Goal: Task Accomplishment & Management: Complete application form

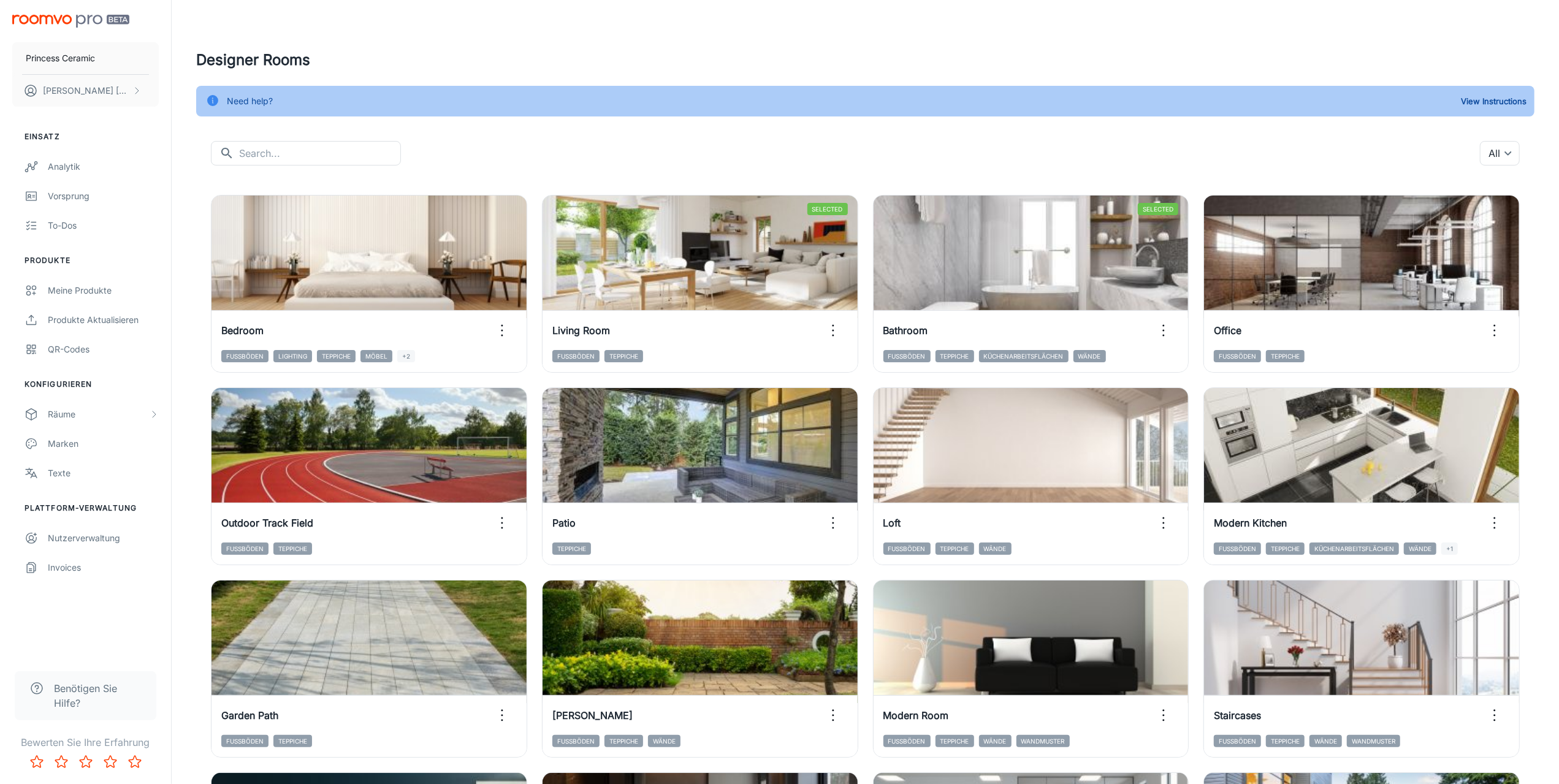
click at [86, 21] on img "scrollable content" at bounding box center [70, 21] width 117 height 13
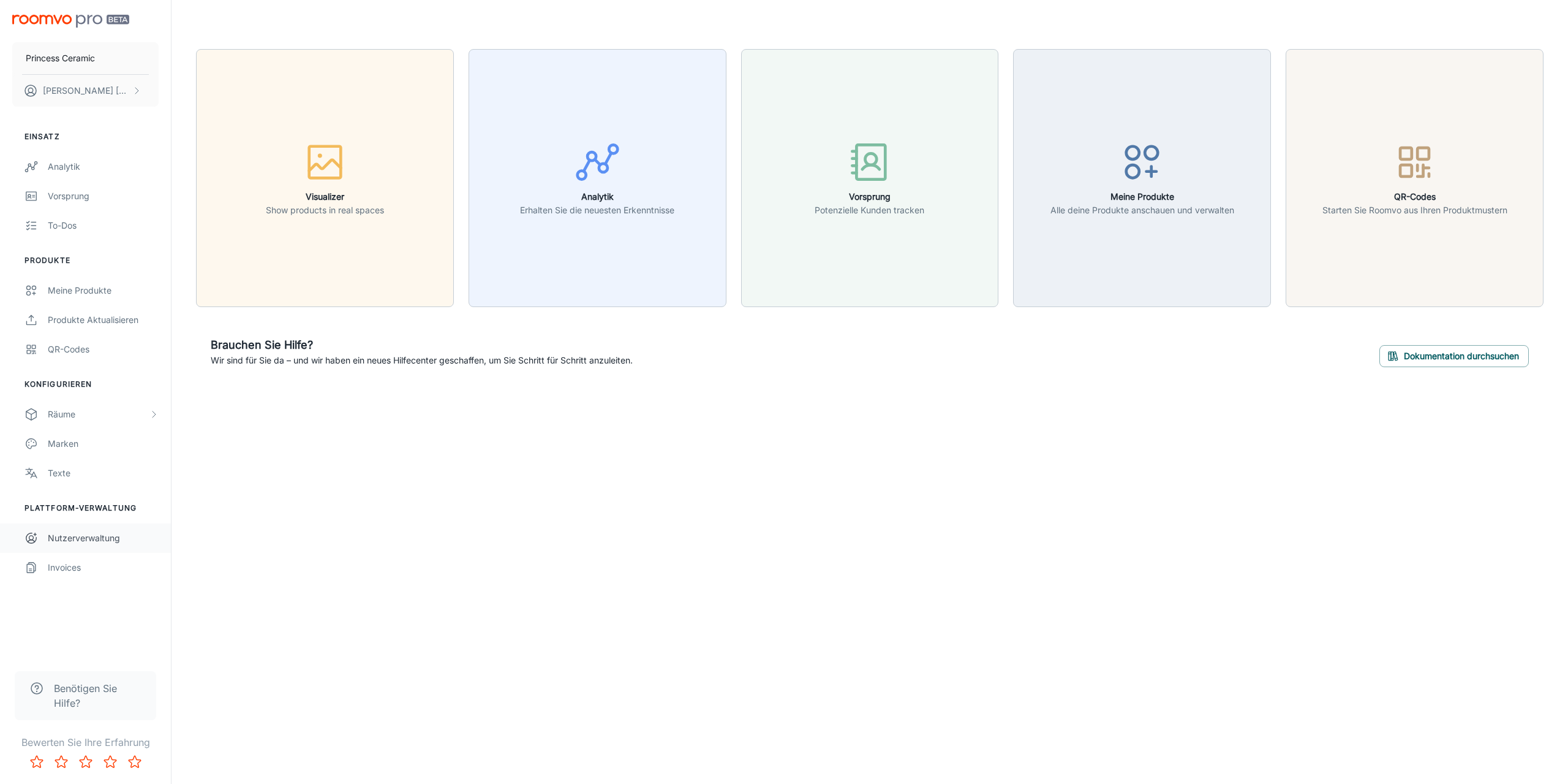
click at [73, 538] on div "Nutzerverwaltung" at bounding box center [103, 538] width 111 height 14
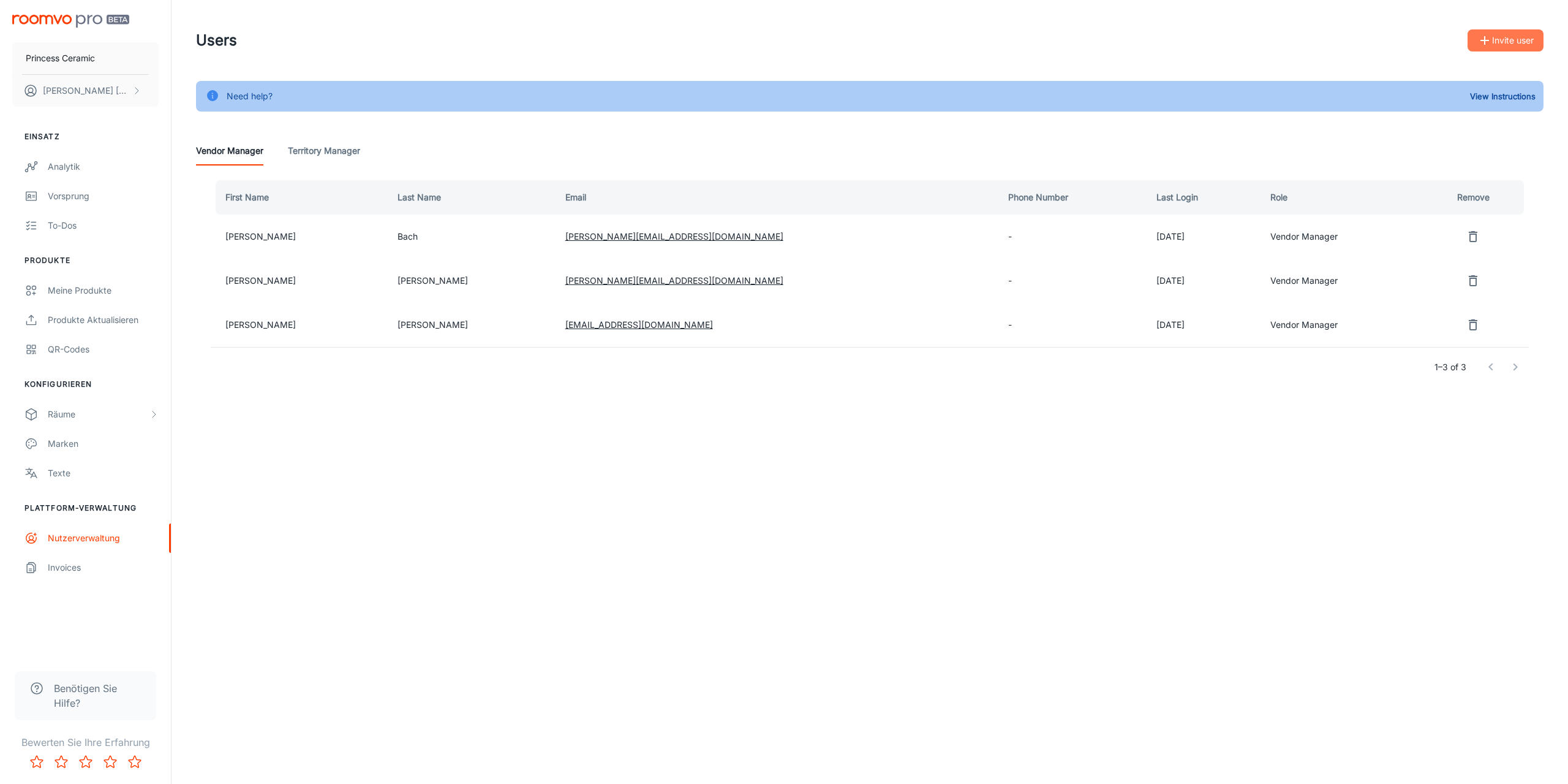
click at [1506, 43] on button "Invite user" at bounding box center [1506, 40] width 76 height 22
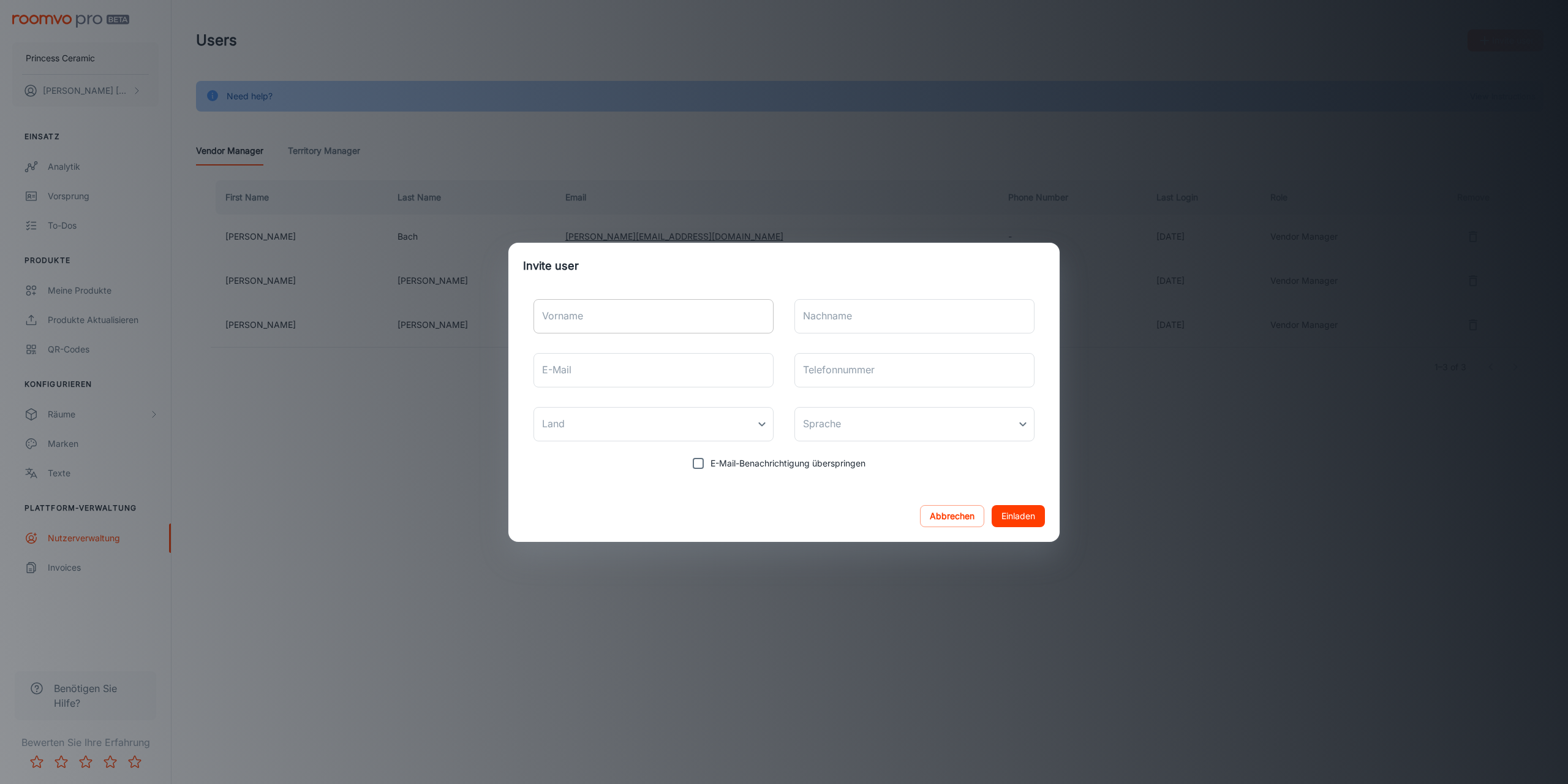
click at [624, 323] on input "Vorname" at bounding box center [653, 316] width 240 height 34
type input "Ricarda"
type input "Danz"
click at [628, 374] on input "E-Mail" at bounding box center [653, 370] width 240 height 34
type input "[PERSON_NAME][EMAIL_ADDRESS][PERSON_NAME][DOMAIN_NAME]"
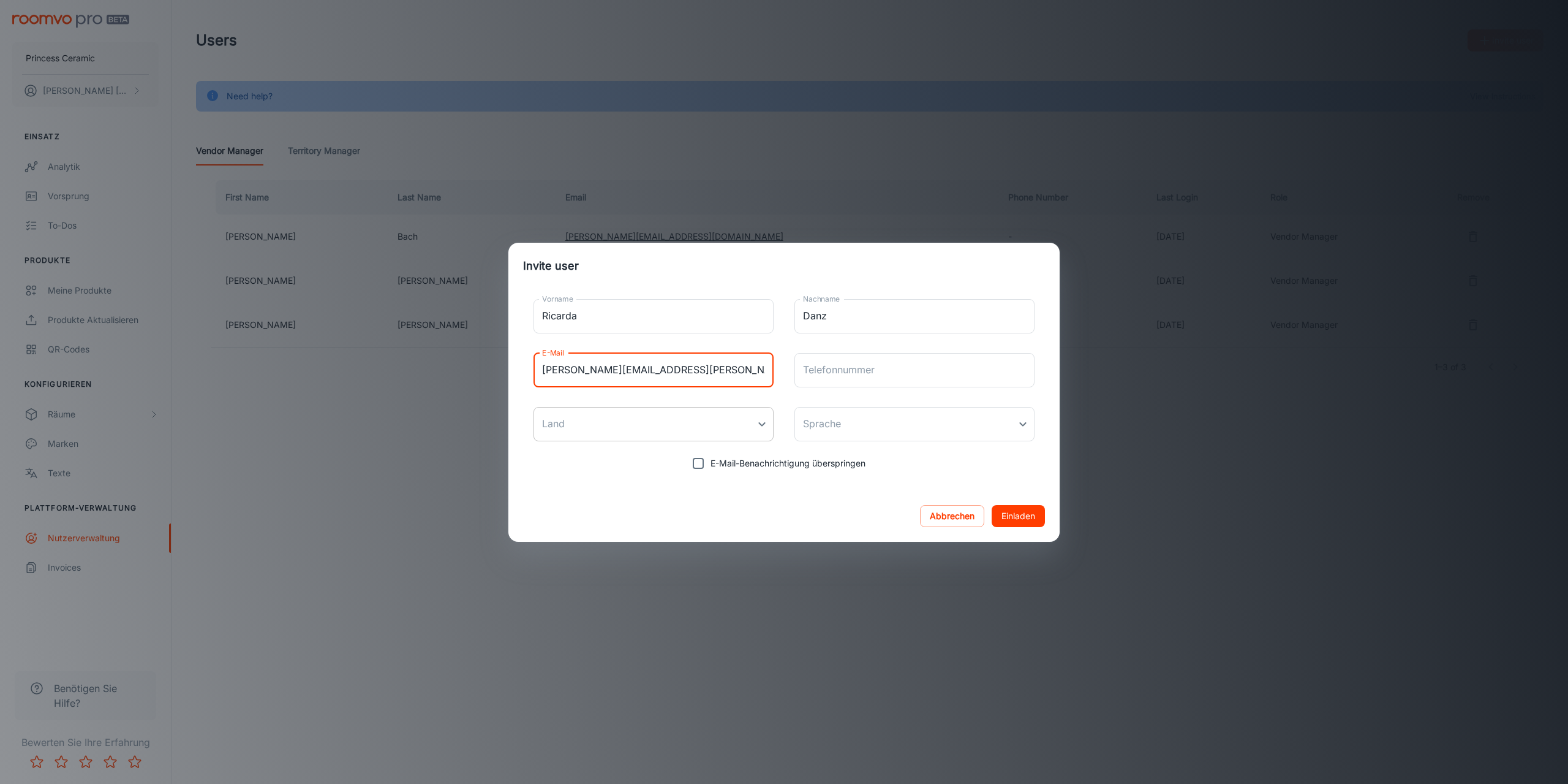
click at [759, 428] on body "Princess Ceramic [PERSON_NAME] Einsatz Analytik Vorsprung To-dos Produkte Meine…" at bounding box center [784, 392] width 1568 height 784
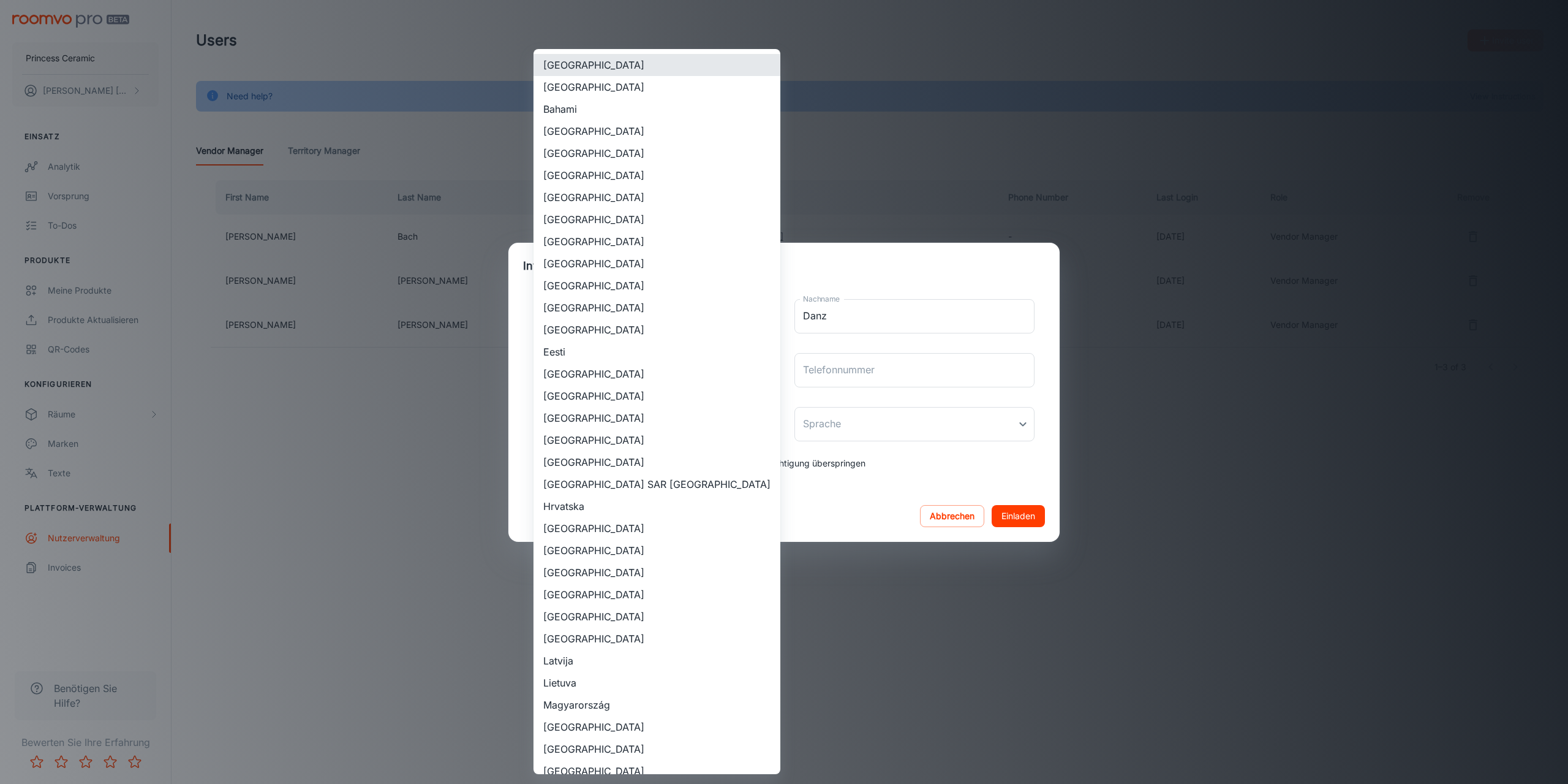
click at [611, 333] on li "[GEOGRAPHIC_DATA]" at bounding box center [656, 330] width 247 height 22
type input "[GEOGRAPHIC_DATA]"
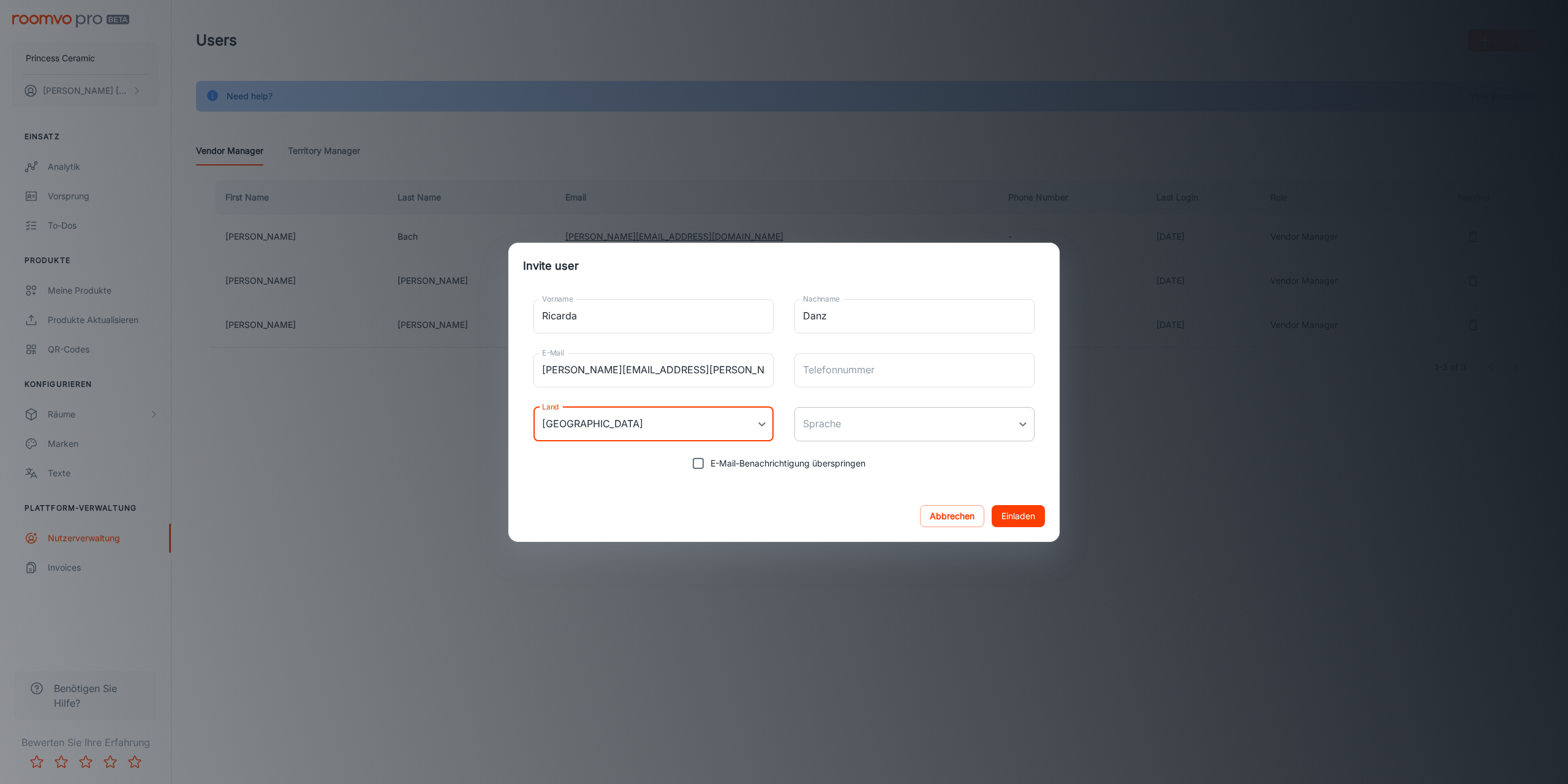
click at [918, 420] on body "Princess Ceramic [PERSON_NAME] Einsatz Analytik Vorsprung To-dos Produkte Meine…" at bounding box center [784, 392] width 1568 height 784
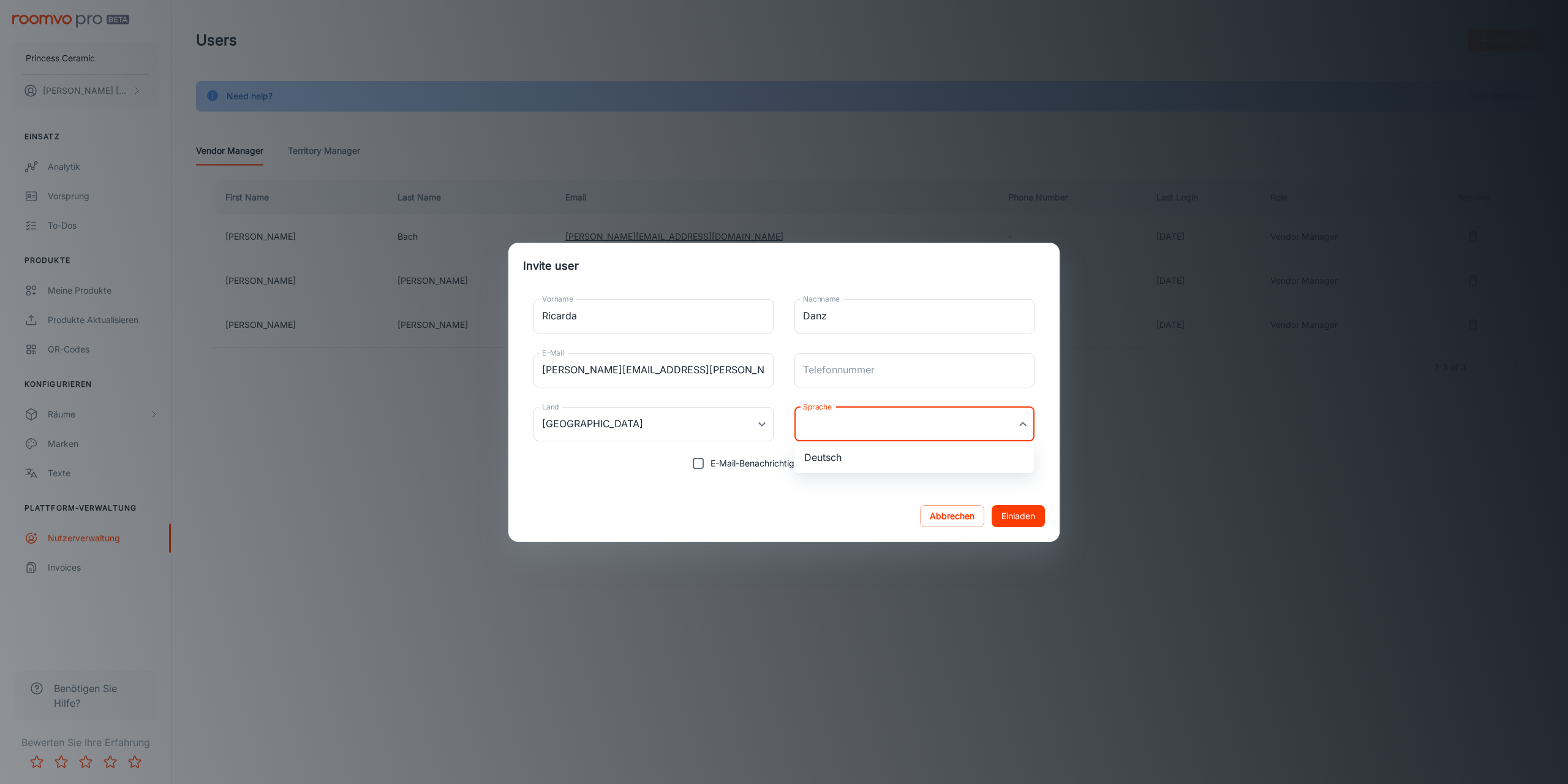
click at [828, 457] on li "Deutsch" at bounding box center [914, 457] width 240 height 22
type input "de-de"
click at [1012, 516] on button "Einladen" at bounding box center [1019, 516] width 53 height 22
